Goal: Task Accomplishment & Management: Use online tool/utility

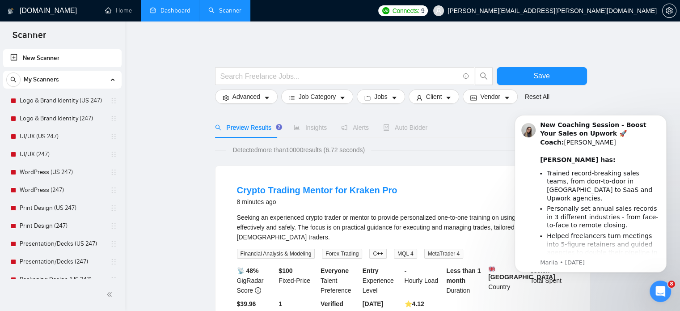
click at [181, 8] on link "Dashboard" at bounding box center [170, 11] width 41 height 8
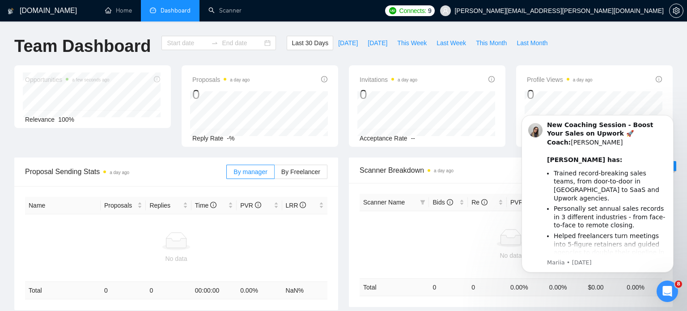
type input "[DATE]"
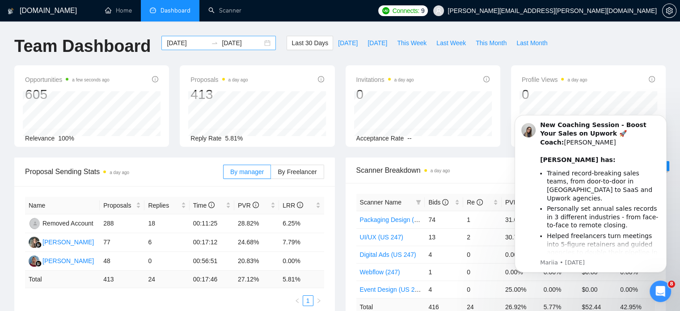
click at [260, 44] on div "[DATE] [DATE]" at bounding box center [218, 43] width 114 height 14
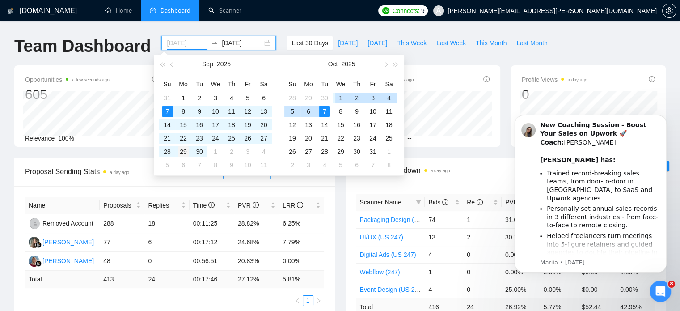
type input "[DATE]"
click at [188, 152] on div "29" at bounding box center [183, 151] width 11 height 11
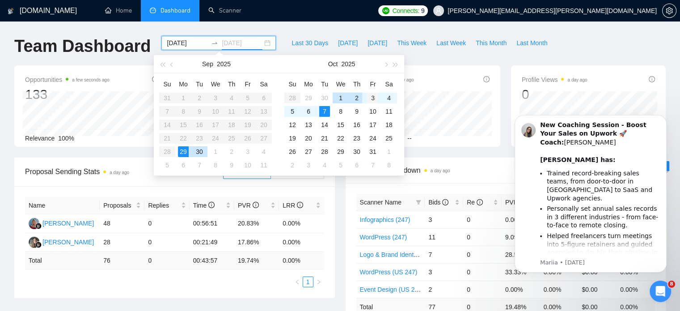
type input "[DATE]"
click at [373, 97] on div "3" at bounding box center [373, 98] width 11 height 11
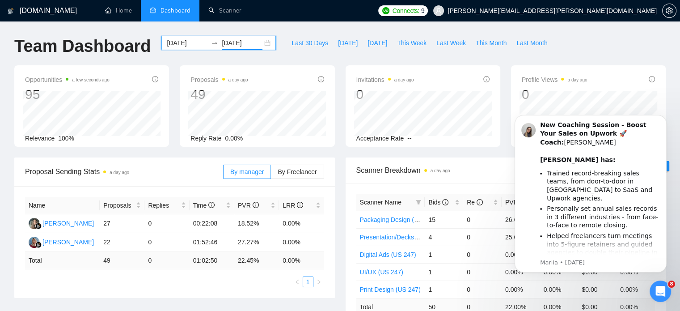
click at [262, 46] on div "[DATE] [DATE]" at bounding box center [218, 43] width 114 height 14
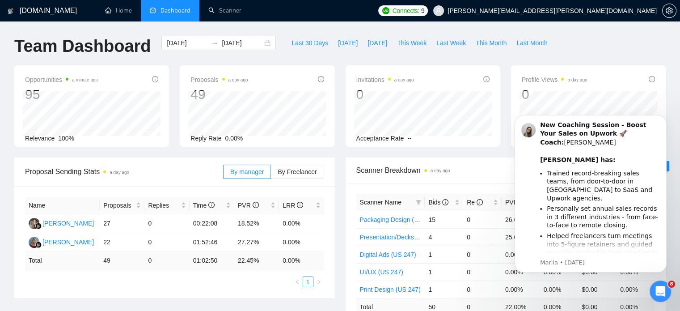
click at [206, 260] on td "01:02:50" at bounding box center [212, 260] width 45 height 17
copy td "01:02:50"
click at [216, 236] on td "01:52:46" at bounding box center [212, 242] width 45 height 19
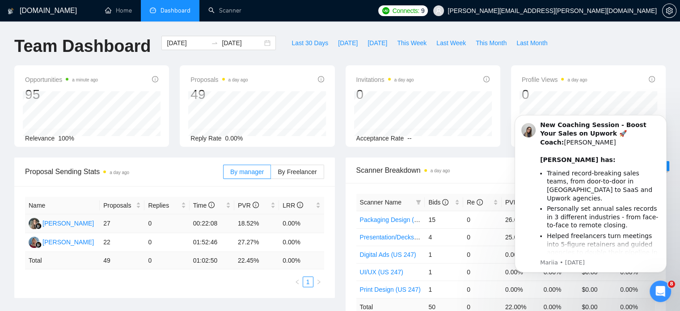
click at [249, 223] on td "18.52%" at bounding box center [256, 223] width 45 height 19
copy td "18.52%"
click at [250, 256] on td "22.45 %" at bounding box center [256, 260] width 45 height 17
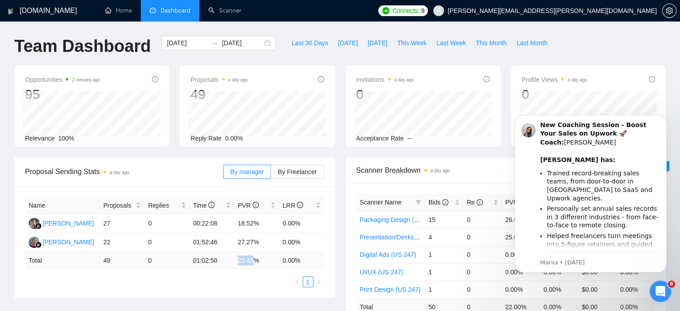
click at [250, 256] on td "22.45 %" at bounding box center [256, 260] width 45 height 17
click at [252, 259] on td "22.45 %" at bounding box center [256, 260] width 45 height 17
click at [296, 263] on td "0.00 %" at bounding box center [301, 260] width 45 height 17
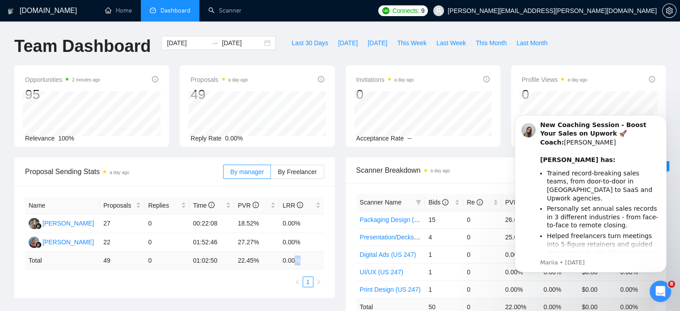
click at [296, 263] on td "0.00 %" at bounding box center [301, 260] width 45 height 17
copy div "0.00 % 1"
click at [660, 284] on icon "Open Intercom Messenger" at bounding box center [659, 290] width 15 height 15
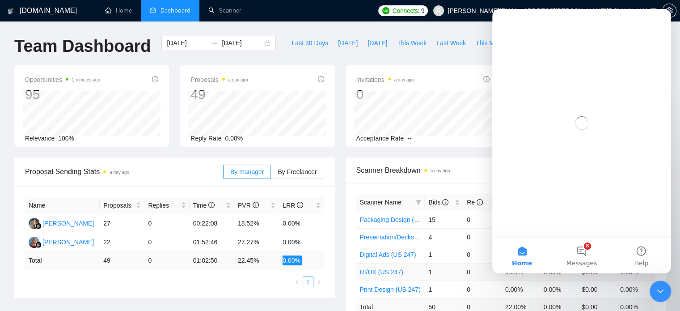
click at [588, 254] on button "8 Messages" at bounding box center [581, 255] width 59 height 36
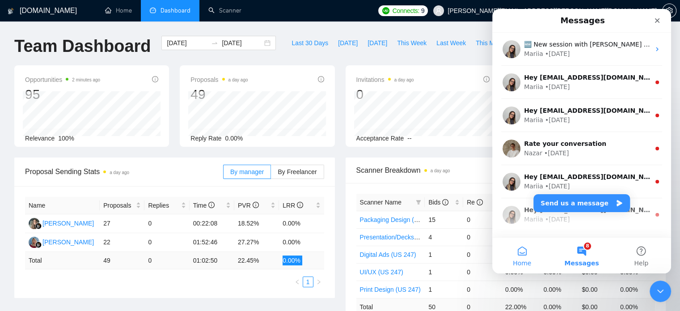
click at [520, 252] on button "Home" at bounding box center [521, 255] width 59 height 36
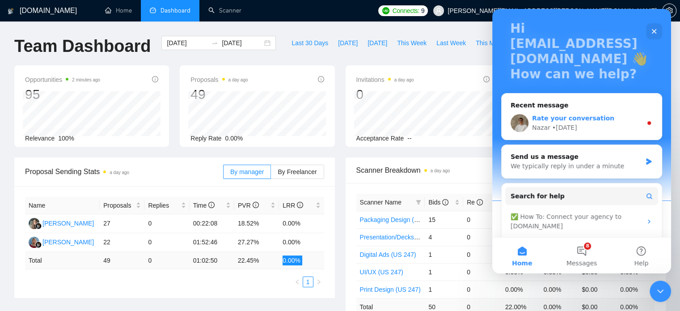
scroll to position [52, 0]
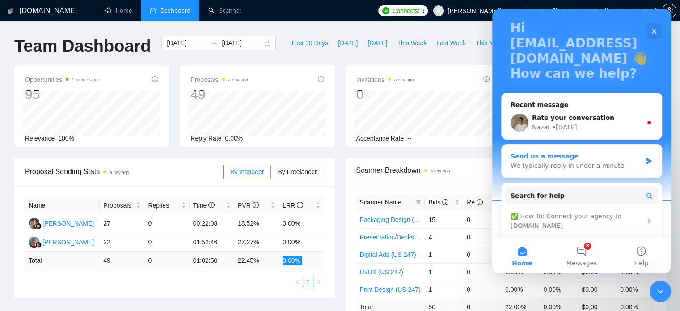
click at [622, 160] on div "Send us a message" at bounding box center [576, 156] width 131 height 9
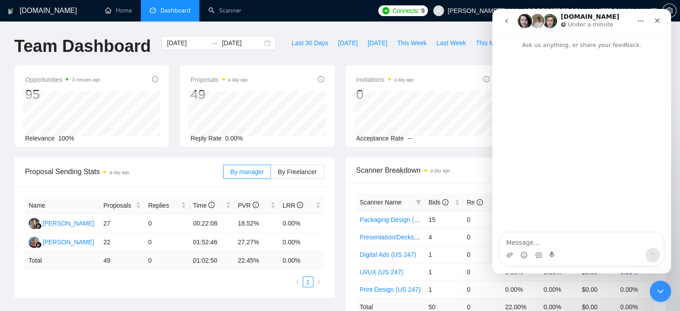
click at [213, 258] on td "01:02:50" at bounding box center [212, 260] width 45 height 17
copy td "01:02:50"
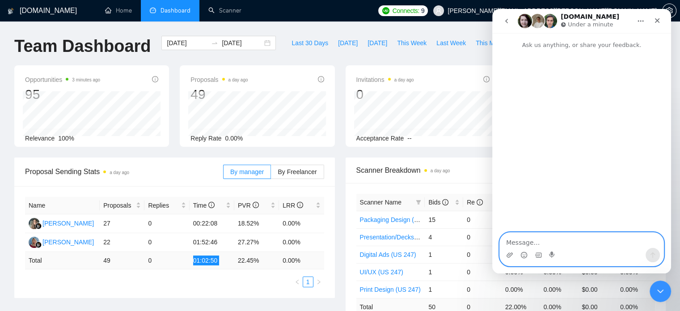
click at [512, 247] on textarea "Message…" at bounding box center [582, 239] width 164 height 15
paste textarea "01:02:50"
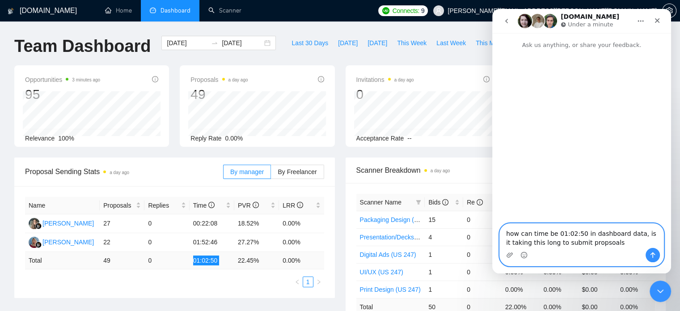
click at [554, 234] on textarea "how can time be 01:02:50 in dashboard data, is it taking this long to submit pr…" at bounding box center [582, 236] width 164 height 24
click at [604, 237] on textarea "time on 01:02:50 in dashboard data, is it taking this long to submit propsoals" at bounding box center [582, 236] width 164 height 24
type textarea "time on 01:02:50 in dashboard data for previous week, is it taking this long to…"
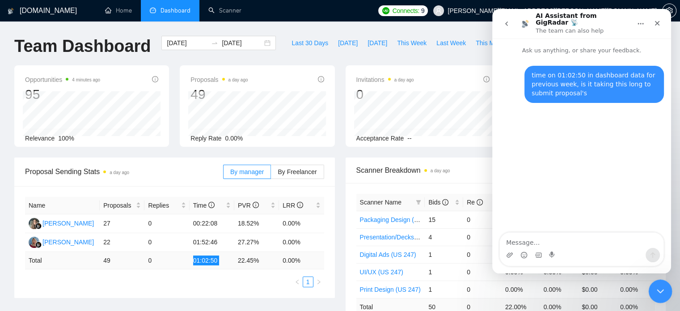
click at [657, 295] on div "Close Intercom Messenger" at bounding box center [658, 289] width 21 height 21
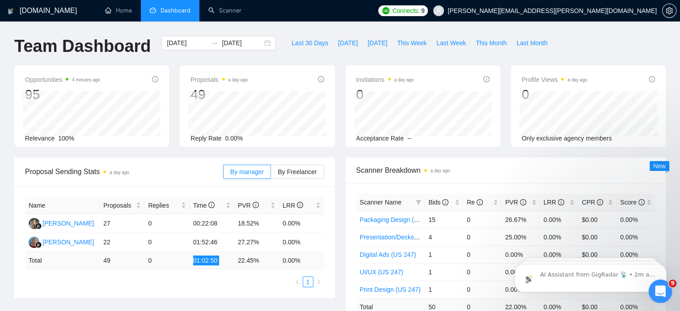
scroll to position [89, 0]
click at [658, 294] on icon "Open Intercom Messenger" at bounding box center [659, 290] width 15 height 15
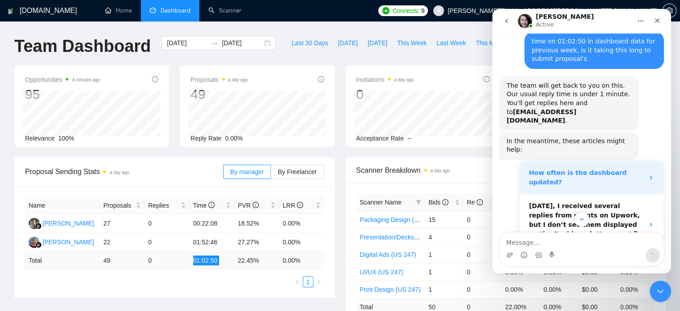
scroll to position [172, 0]
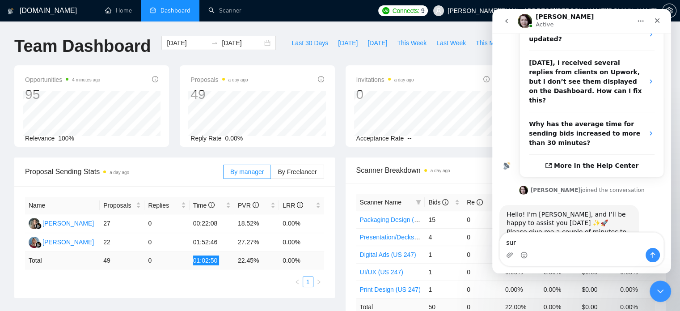
type textarea "sure"
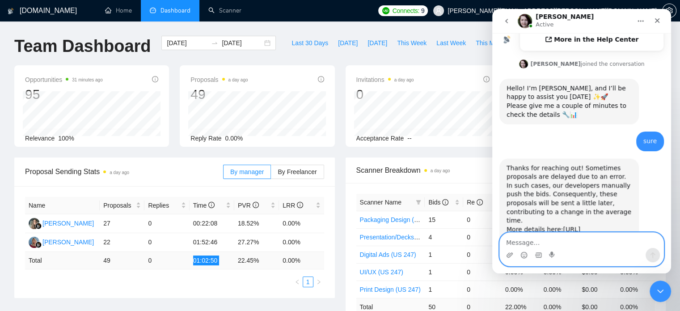
scroll to position [304, 0]
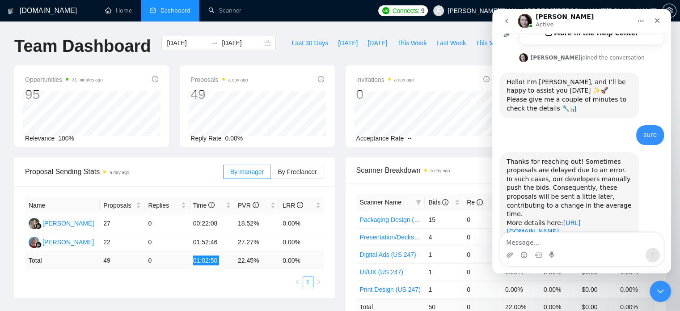
click at [572, 219] on link "[URL][DOMAIN_NAME]" at bounding box center [544, 227] width 74 height 16
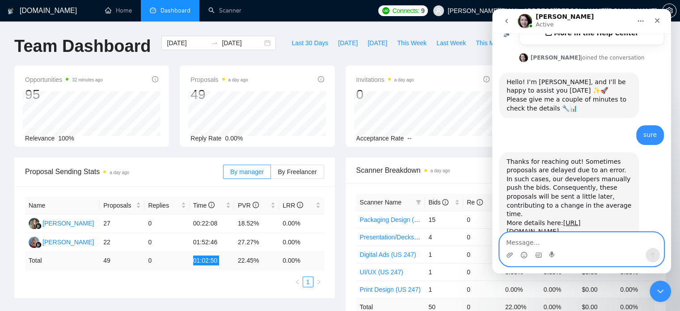
click at [546, 240] on textarea "Message…" at bounding box center [582, 239] width 164 height 15
type textarea "okay thanks a"
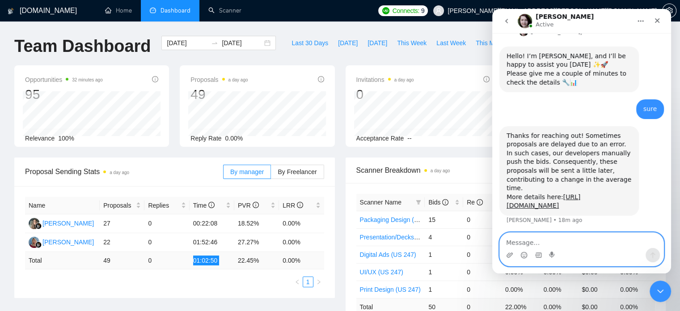
scroll to position [330, 0]
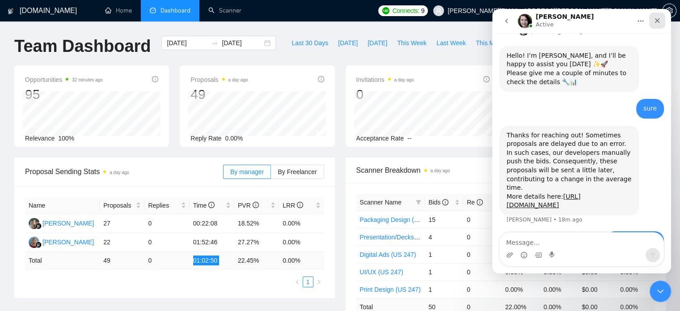
click at [654, 21] on icon "Close" at bounding box center [657, 20] width 7 height 7
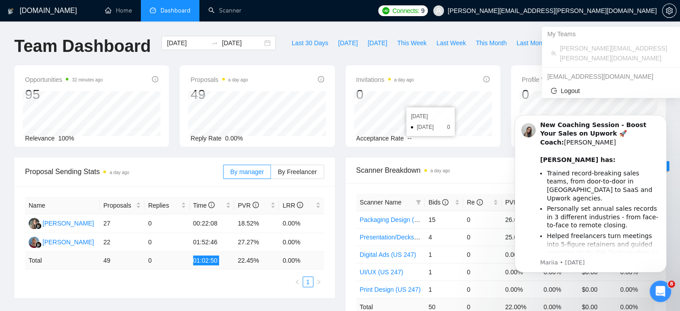
scroll to position [0, 0]
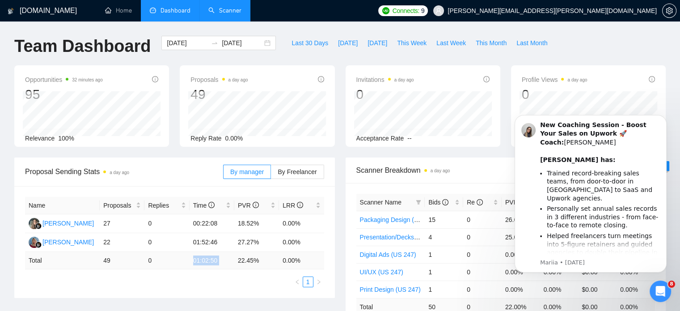
click at [216, 13] on link "Scanner" at bounding box center [224, 11] width 33 height 8
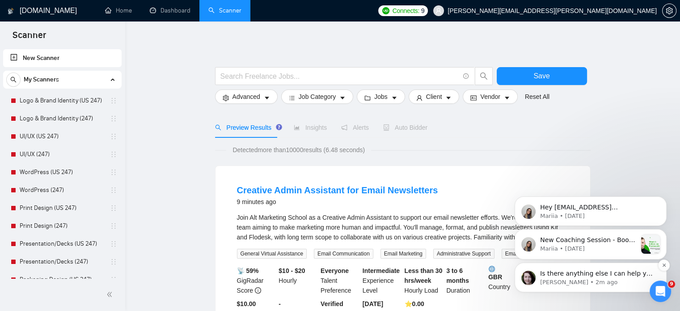
scroll to position [366, 0]
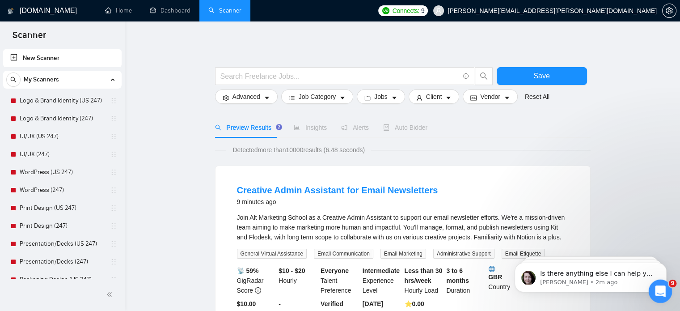
click at [661, 282] on div "Open Intercom Messenger" at bounding box center [659, 290] width 30 height 30
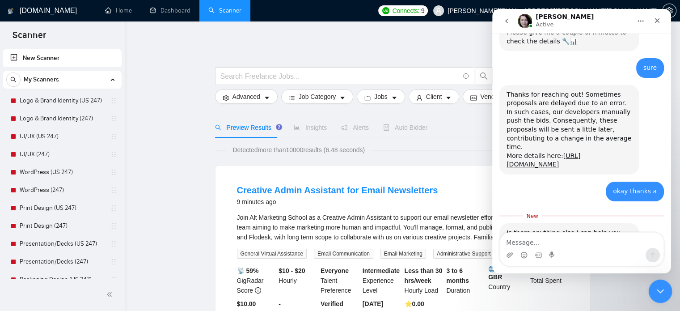
scroll to position [372, 0]
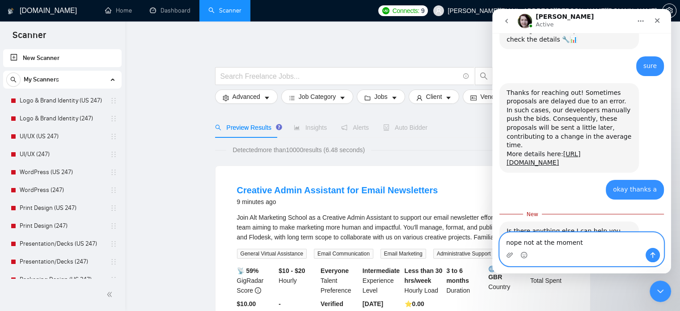
type textarea "nope not at the moment"
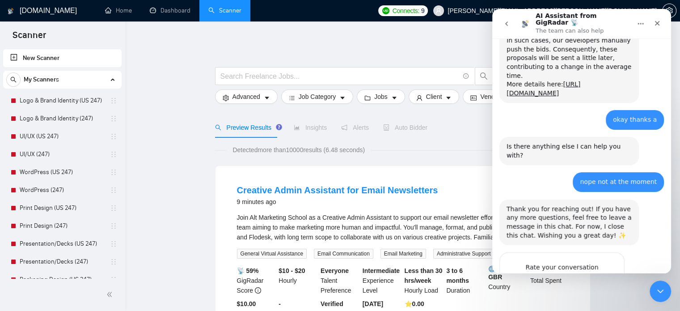
scroll to position [455, 0]
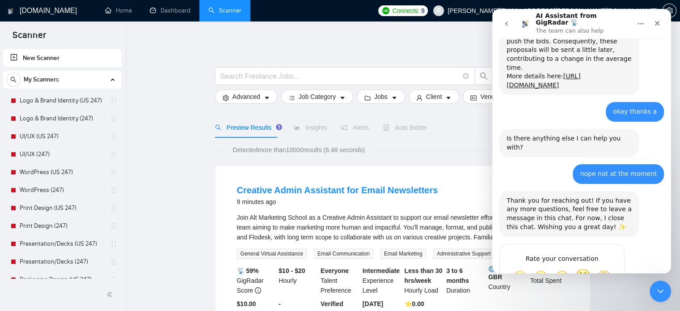
click at [587, 268] on span "Great" at bounding box center [583, 276] width 16 height 16
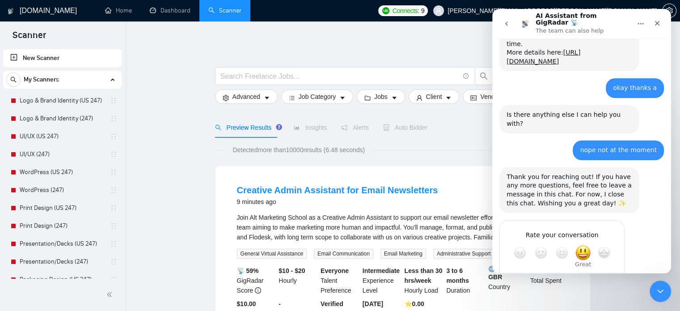
scroll to position [479, 0]
click at [603, 275] on div "Submit" at bounding box center [609, 284] width 18 height 18
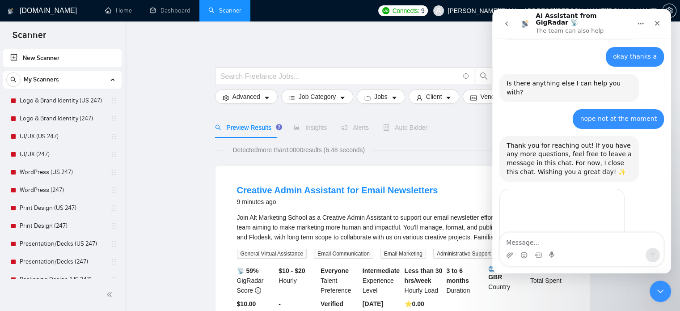
scroll to position [511, 0]
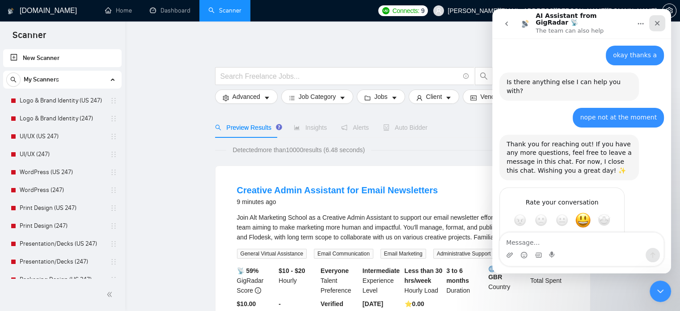
click at [654, 23] on icon "Close" at bounding box center [657, 23] width 7 height 7
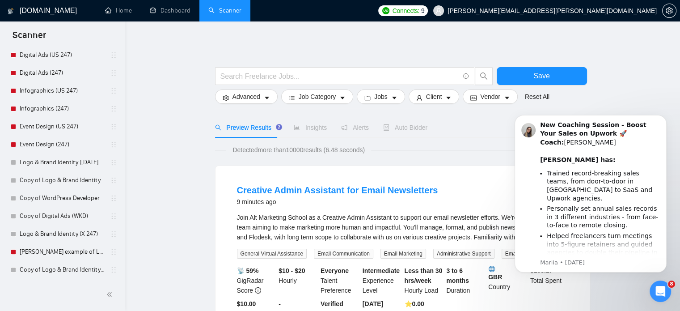
scroll to position [0, 0]
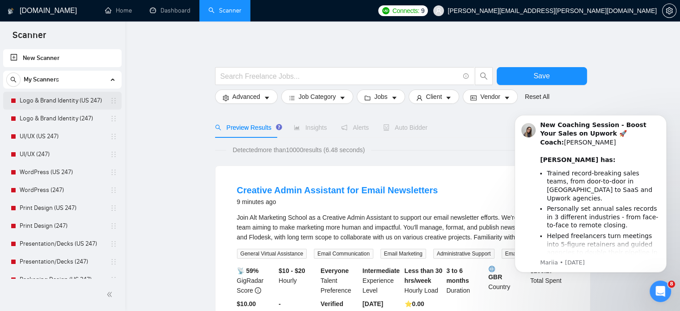
click at [66, 98] on link "Logo & Brand Identity (US 247)" at bounding box center [62, 101] width 85 height 18
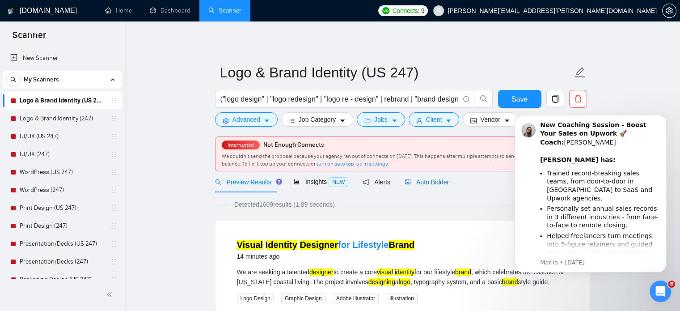
click at [427, 182] on span "Auto Bidder" at bounding box center [427, 181] width 44 height 7
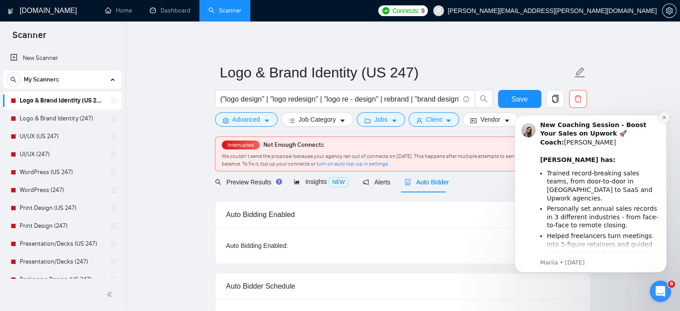
click at [665, 120] on button "Dismiss notification" at bounding box center [664, 118] width 12 height 12
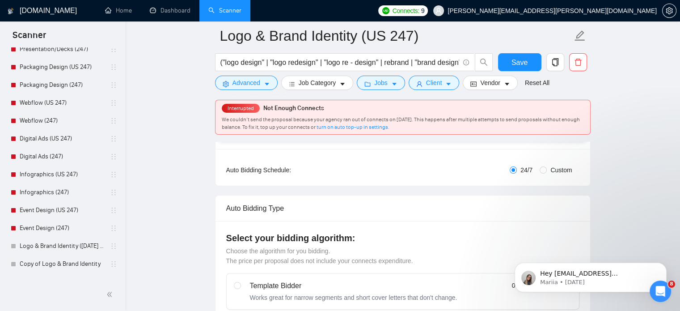
scroll to position [222, 0]
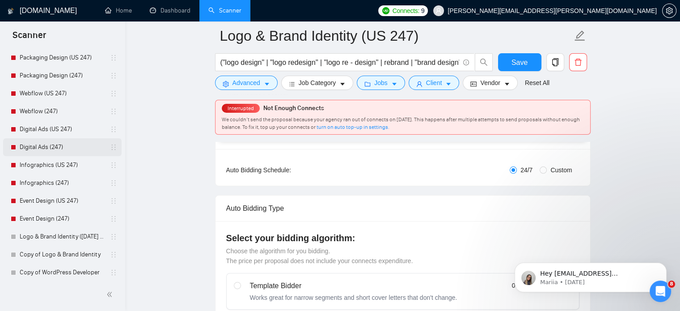
click at [78, 152] on link "Digital Ads (247)" at bounding box center [62, 147] width 85 height 18
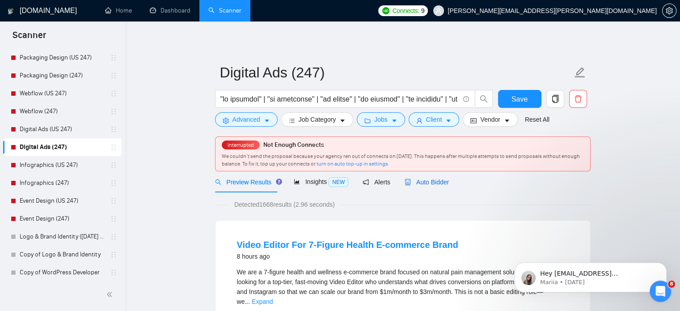
click at [421, 179] on span "Auto Bidder" at bounding box center [427, 181] width 44 height 7
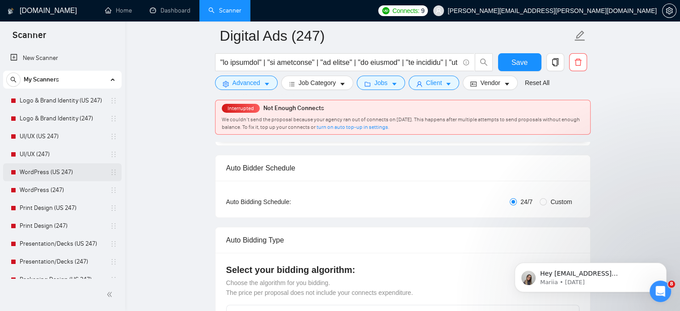
click at [38, 171] on link "WordPress (US 247)" at bounding box center [62, 172] width 85 height 18
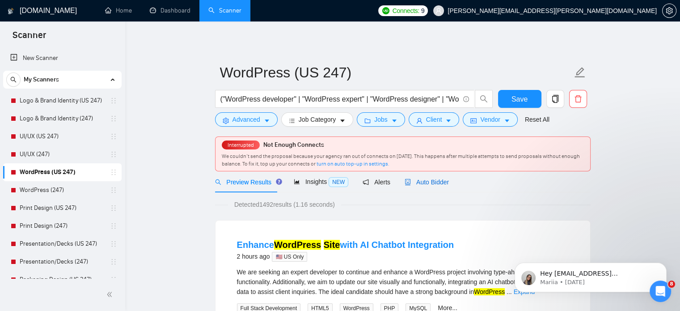
click at [426, 180] on span "Auto Bidder" at bounding box center [427, 181] width 44 height 7
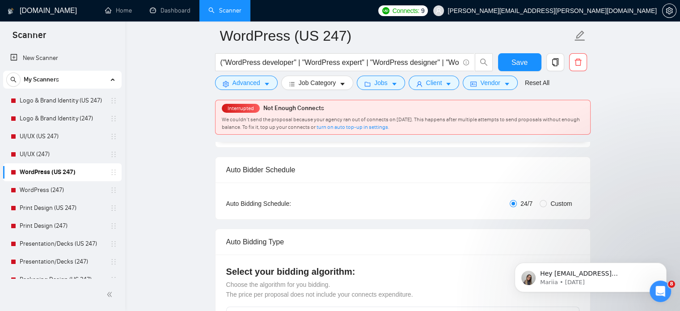
scroll to position [123, 0]
click at [36, 146] on link "UI/UX (247)" at bounding box center [62, 154] width 85 height 18
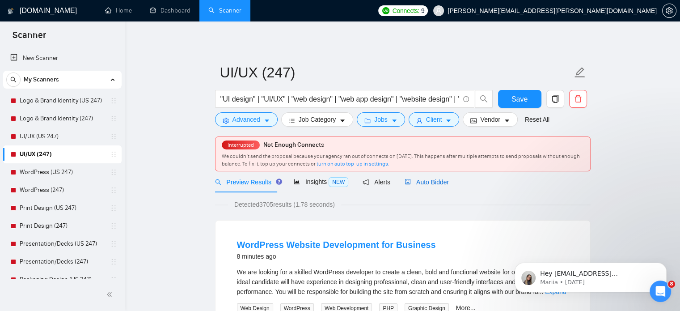
click at [428, 184] on span "Auto Bidder" at bounding box center [427, 181] width 44 height 7
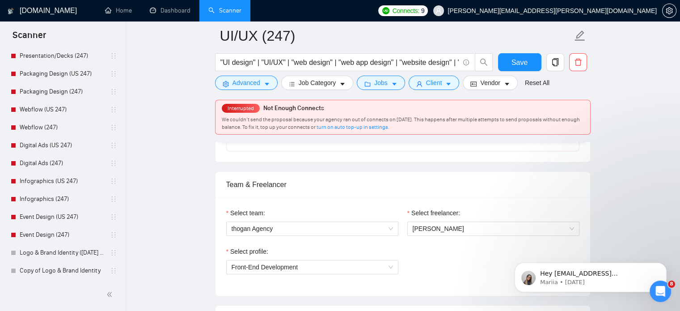
scroll to position [206, 0]
click at [59, 177] on link "Infographics (US 247)" at bounding box center [62, 181] width 85 height 18
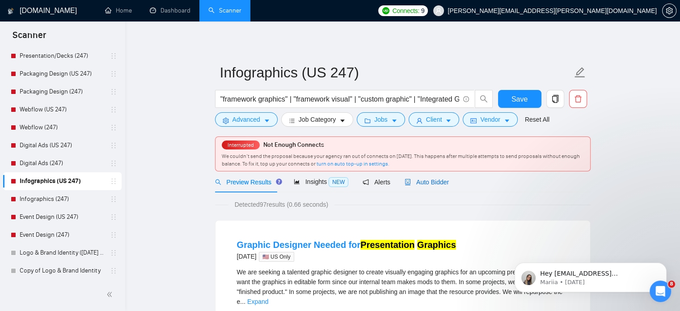
click at [432, 177] on div "Auto Bidder" at bounding box center [427, 182] width 44 height 10
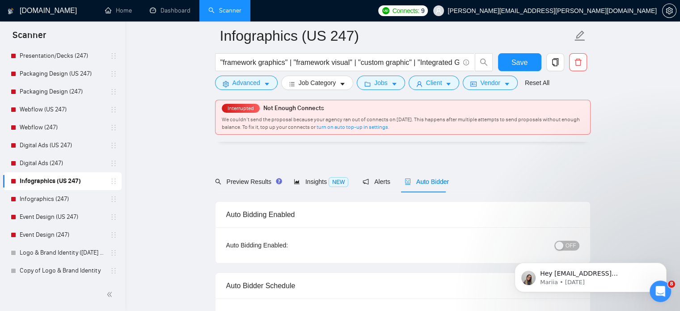
scroll to position [109, 0]
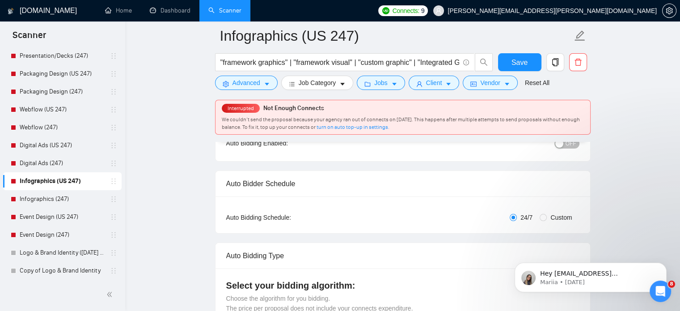
click at [259, 182] on div "Auto Bidder Schedule" at bounding box center [402, 183] width 353 height 25
copy div "Auto Bidder Schedule Auto Bidding Type: Automated (recommended) Semi-automated"
click at [48, 109] on link "Webflow (US 247)" at bounding box center [62, 110] width 85 height 18
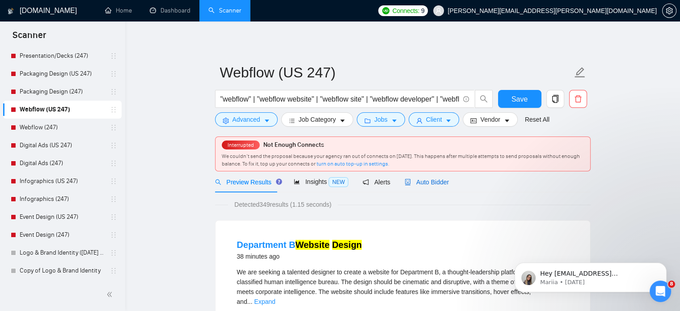
click at [433, 185] on span "Auto Bidder" at bounding box center [427, 181] width 44 height 7
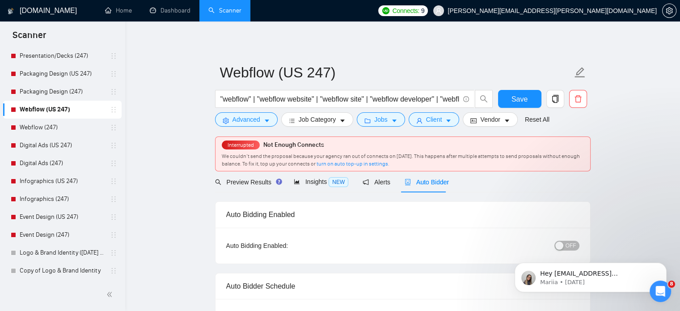
scroll to position [44, 0]
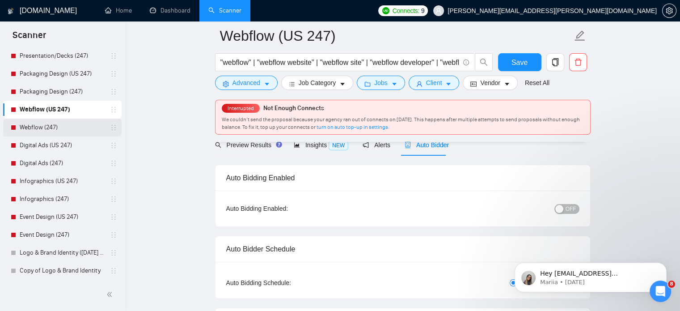
click at [57, 130] on link "Webflow (247)" at bounding box center [62, 127] width 85 height 18
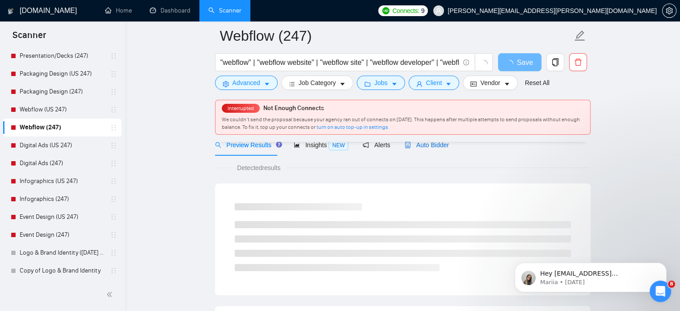
click at [431, 146] on span "Auto Bidder" at bounding box center [427, 144] width 44 height 7
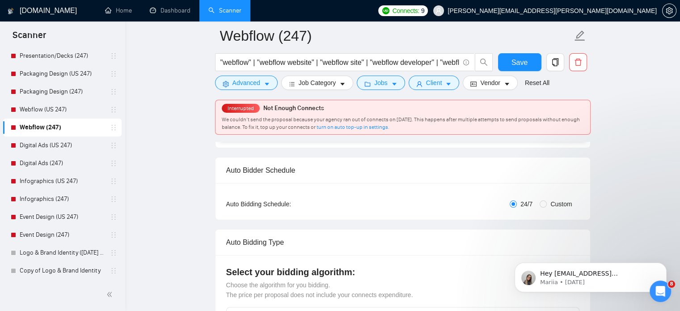
scroll to position [123, 0]
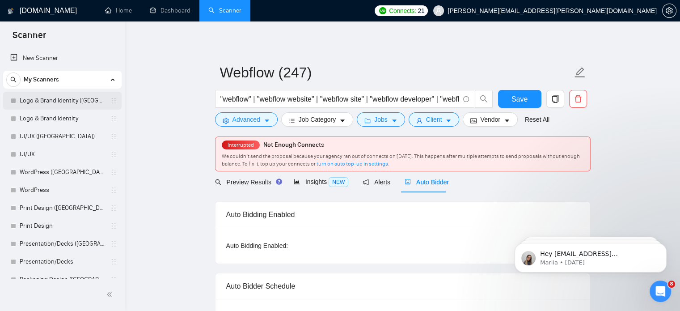
click at [59, 95] on link "Logo & Brand Identity (US)" at bounding box center [62, 101] width 85 height 18
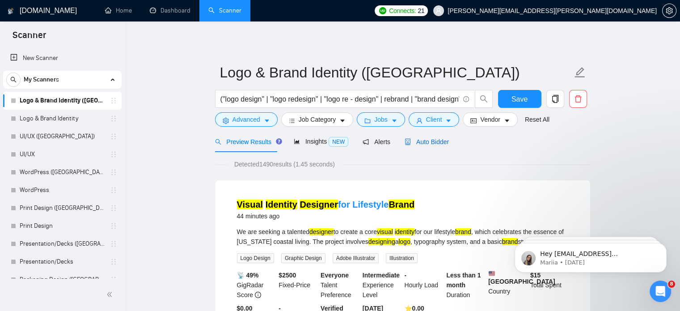
click at [433, 142] on span "Auto Bidder" at bounding box center [427, 141] width 44 height 7
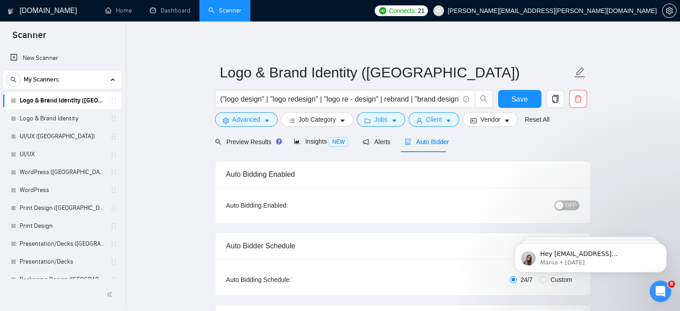
radio input "false"
radio input "true"
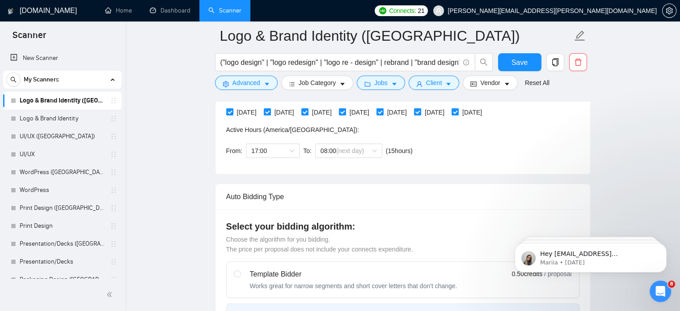
scroll to position [261, 0]
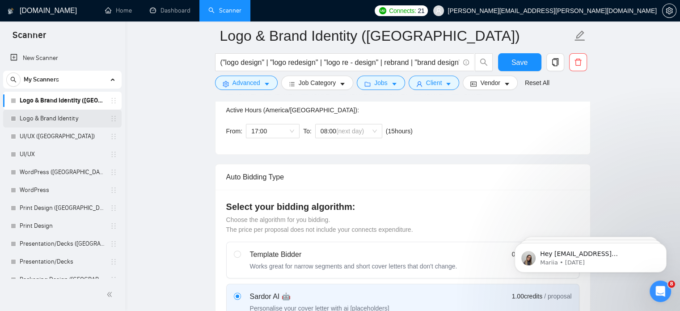
click at [73, 119] on link "Logo & Brand Identity" at bounding box center [62, 119] width 85 height 18
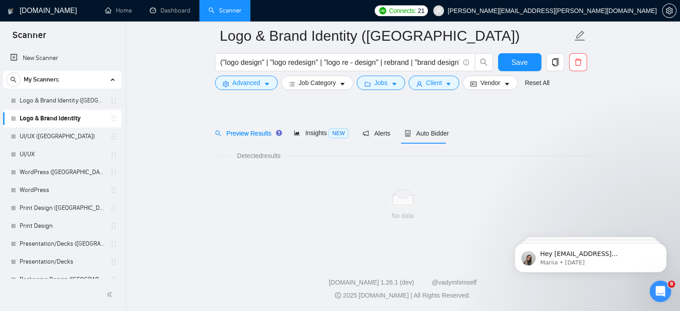
scroll to position [16, 0]
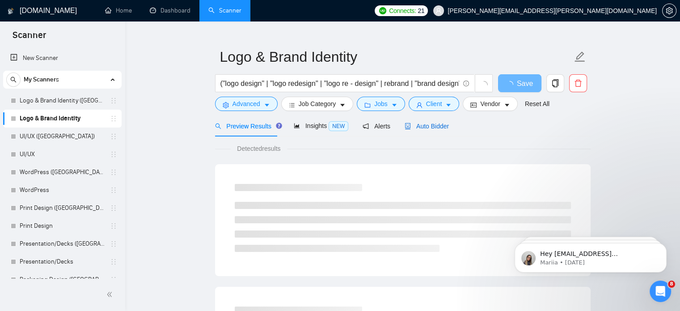
click at [431, 128] on span "Auto Bidder" at bounding box center [427, 126] width 44 height 7
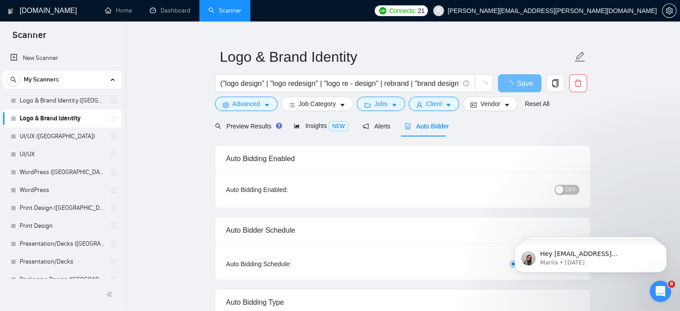
radio input "false"
radio input "true"
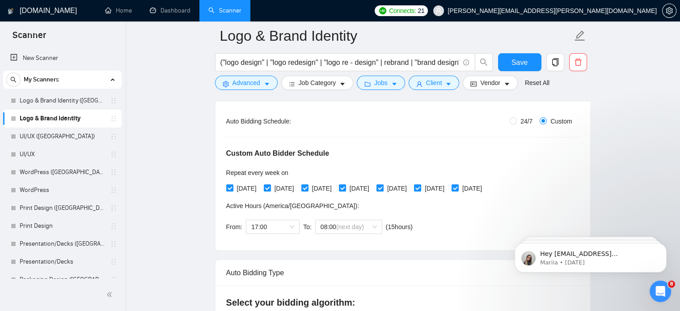
scroll to position [166, 0]
